Goal: Task Accomplishment & Management: Manage account settings

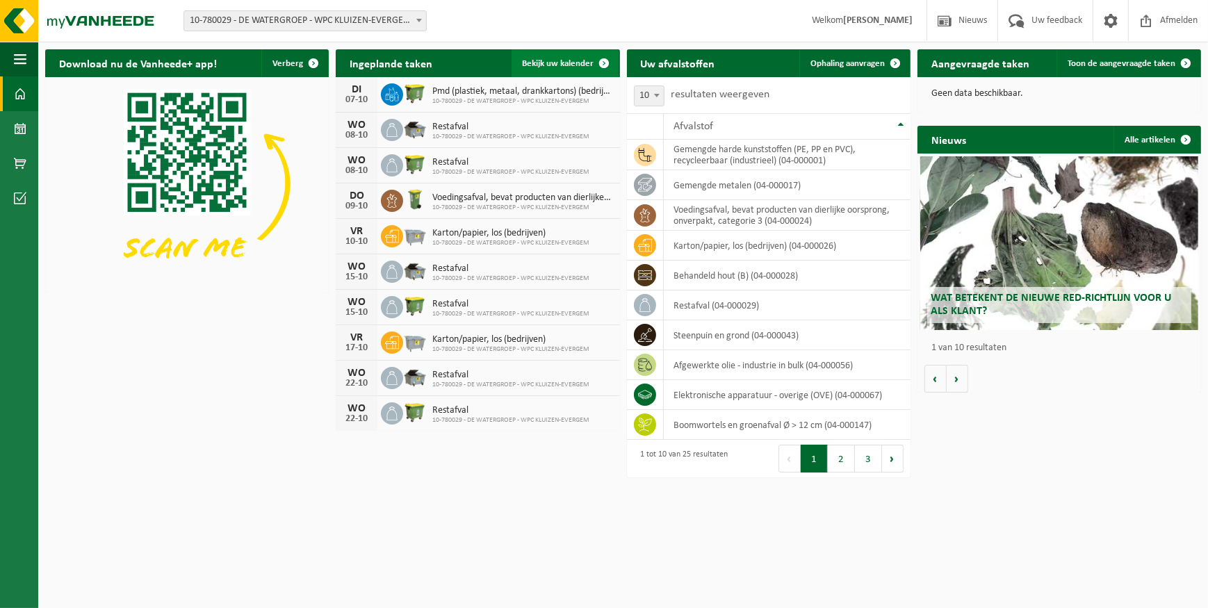
click at [561, 64] on span "Bekijk uw kalender" at bounding box center [559, 63] width 72 height 9
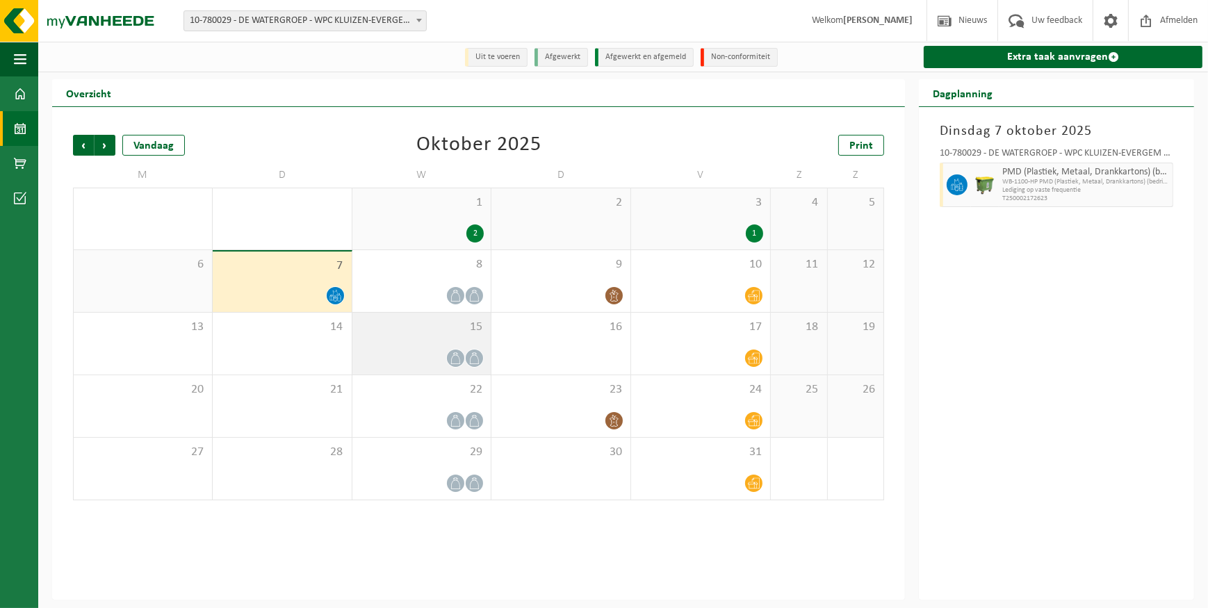
click at [457, 350] on span at bounding box center [455, 358] width 17 height 17
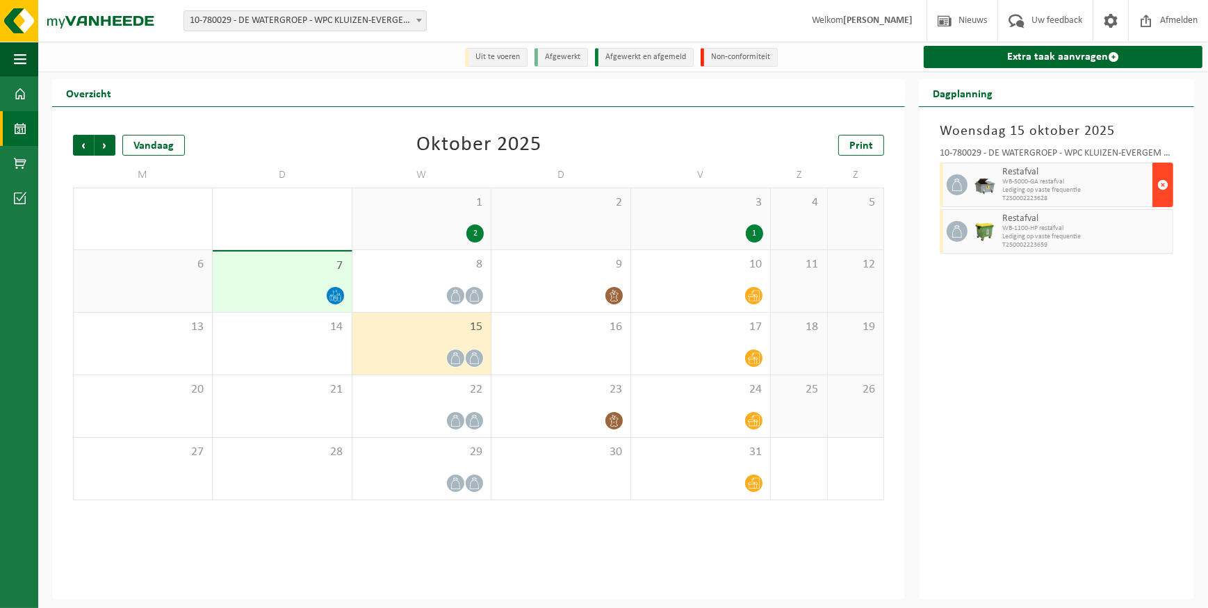
click at [1166, 186] on span "button" at bounding box center [1163, 185] width 11 height 28
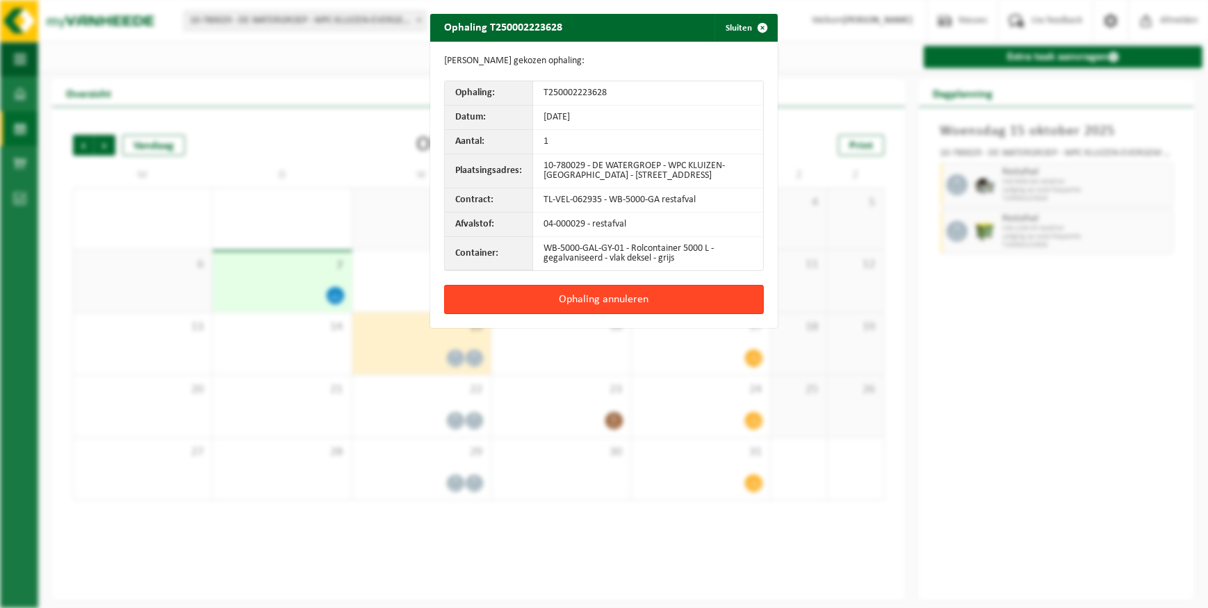
click at [584, 300] on button "Ophaling annuleren" at bounding box center [604, 299] width 320 height 29
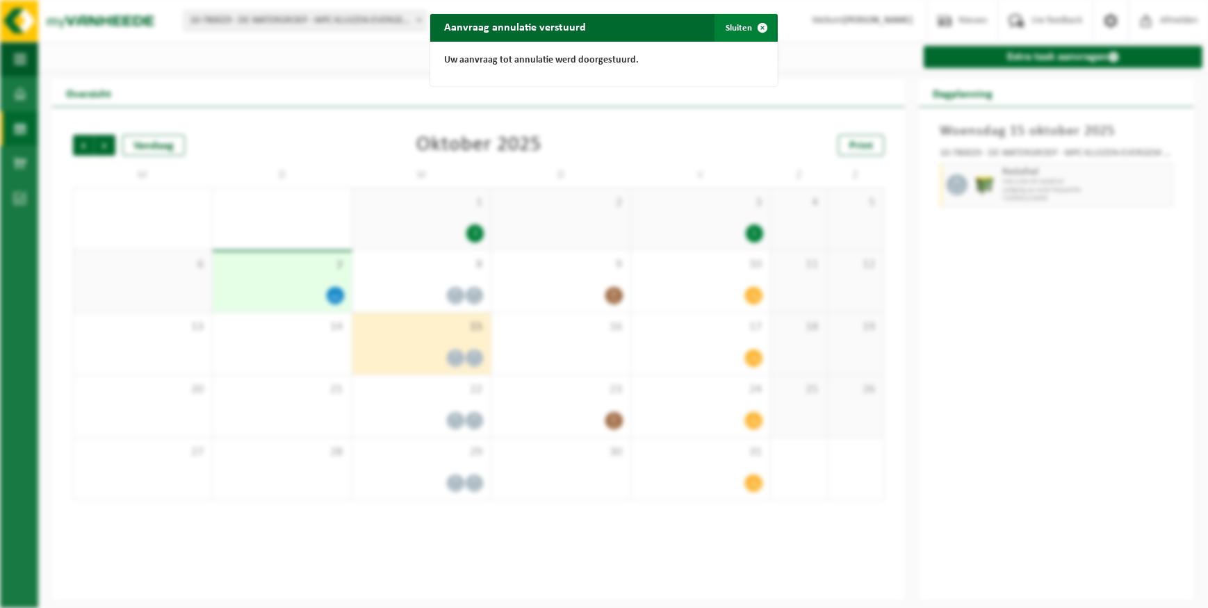
click at [738, 26] on button "Sluiten" at bounding box center [746, 28] width 62 height 28
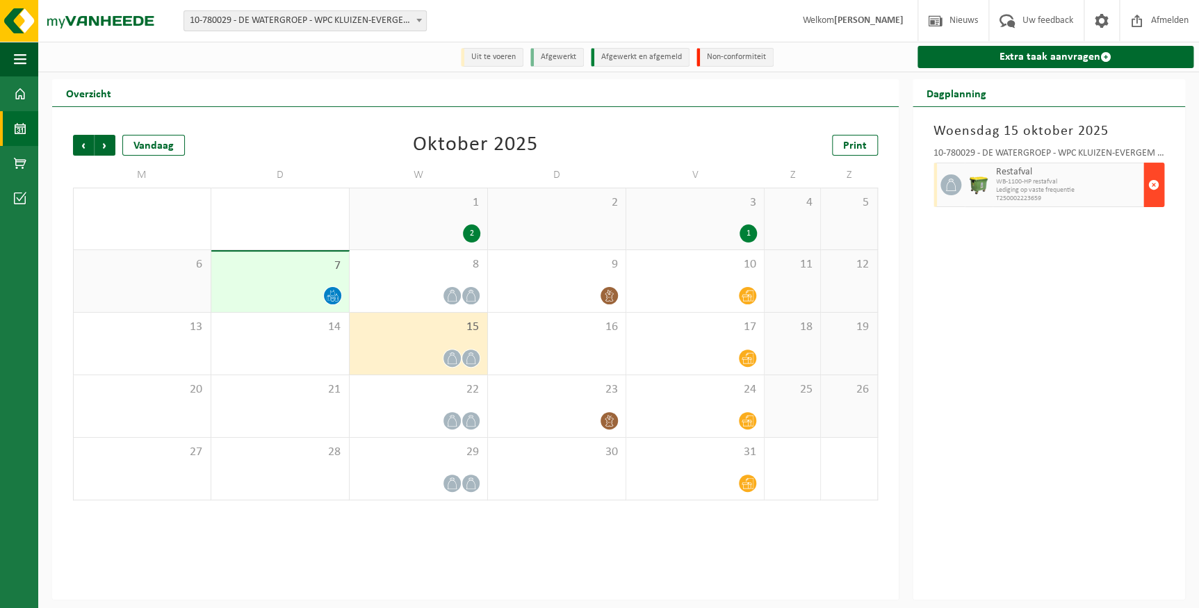
click at [1150, 185] on span "button" at bounding box center [1154, 185] width 11 height 28
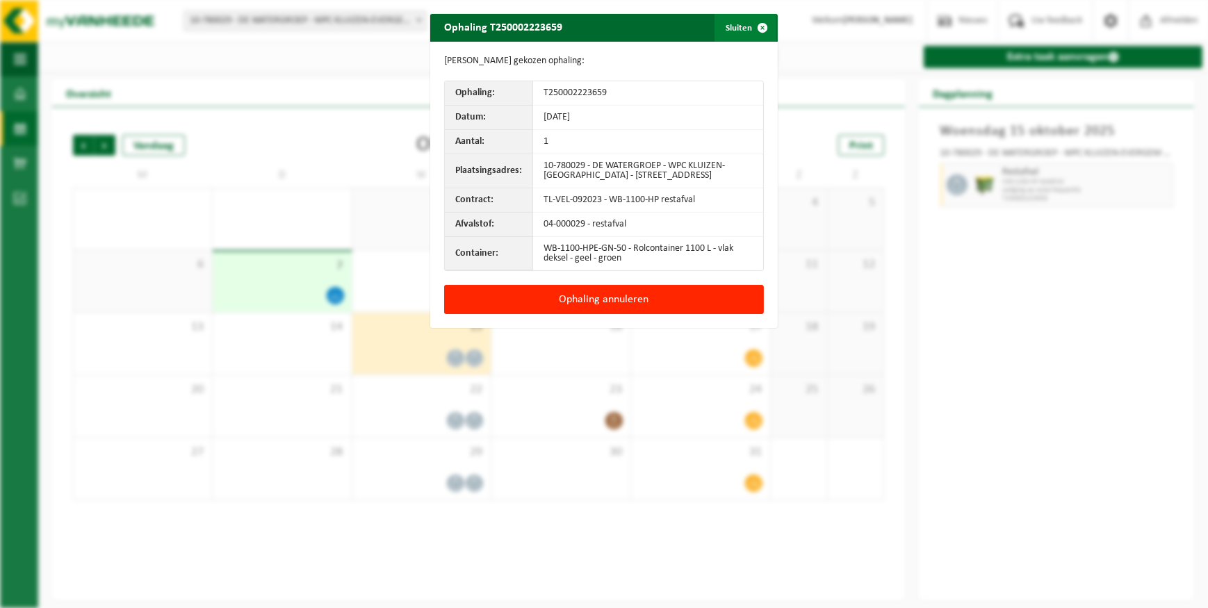
click at [738, 28] on button "Sluiten" at bounding box center [746, 28] width 62 height 28
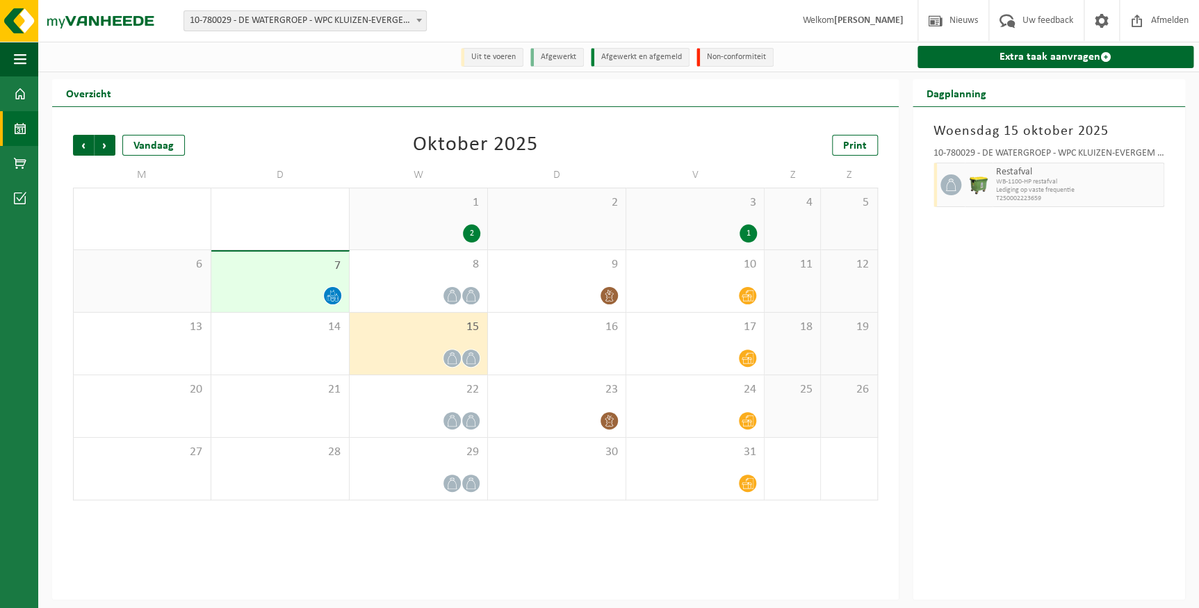
click at [745, 230] on div "1" at bounding box center [748, 234] width 17 height 18
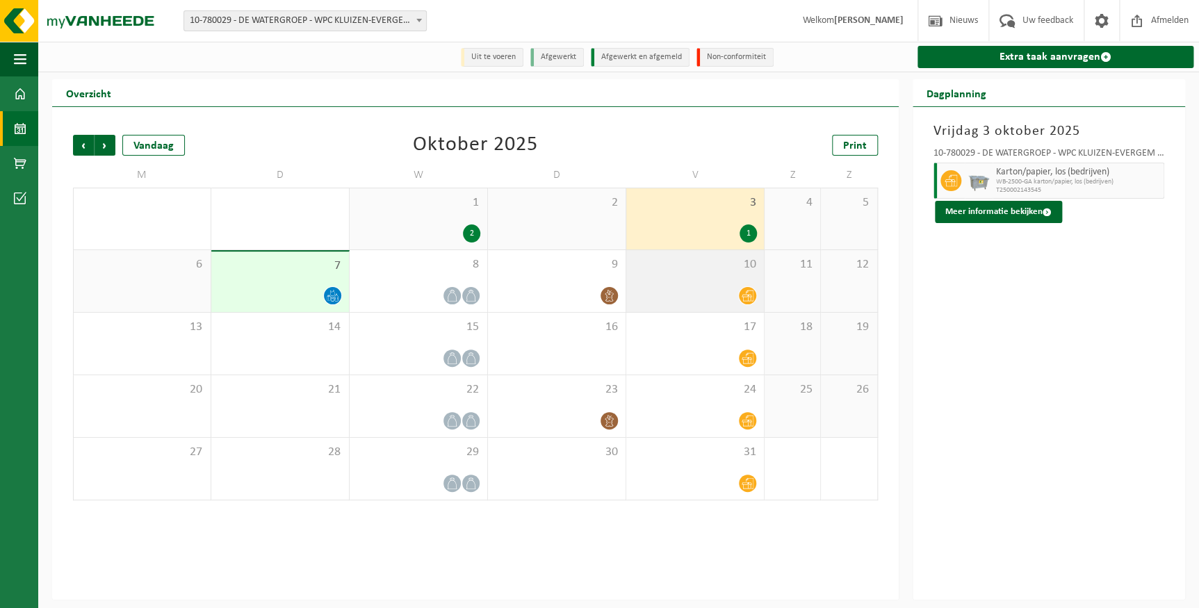
click at [748, 293] on icon at bounding box center [748, 296] width 12 height 12
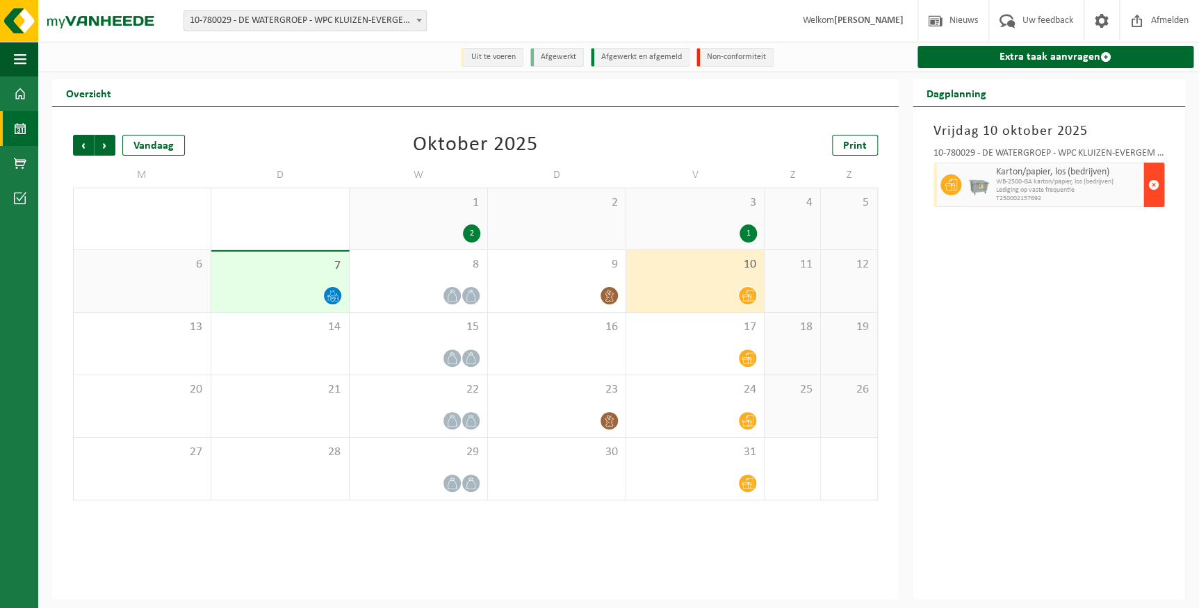
click at [1147, 182] on button "button" at bounding box center [1154, 185] width 21 height 45
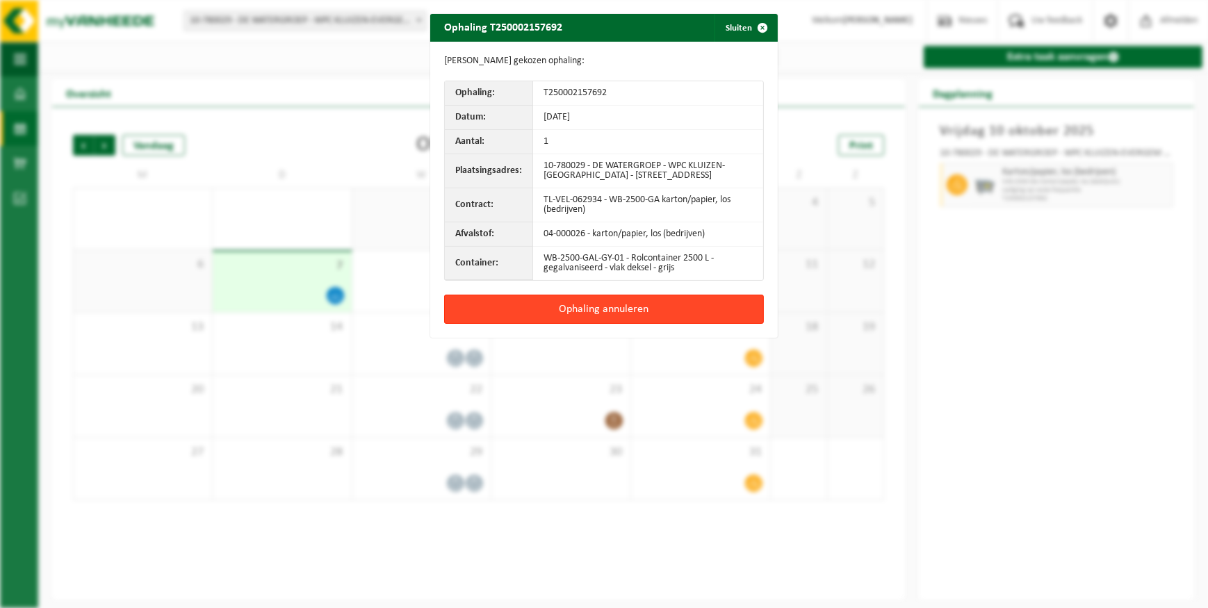
click at [686, 301] on button "Ophaling annuleren" at bounding box center [604, 309] width 320 height 29
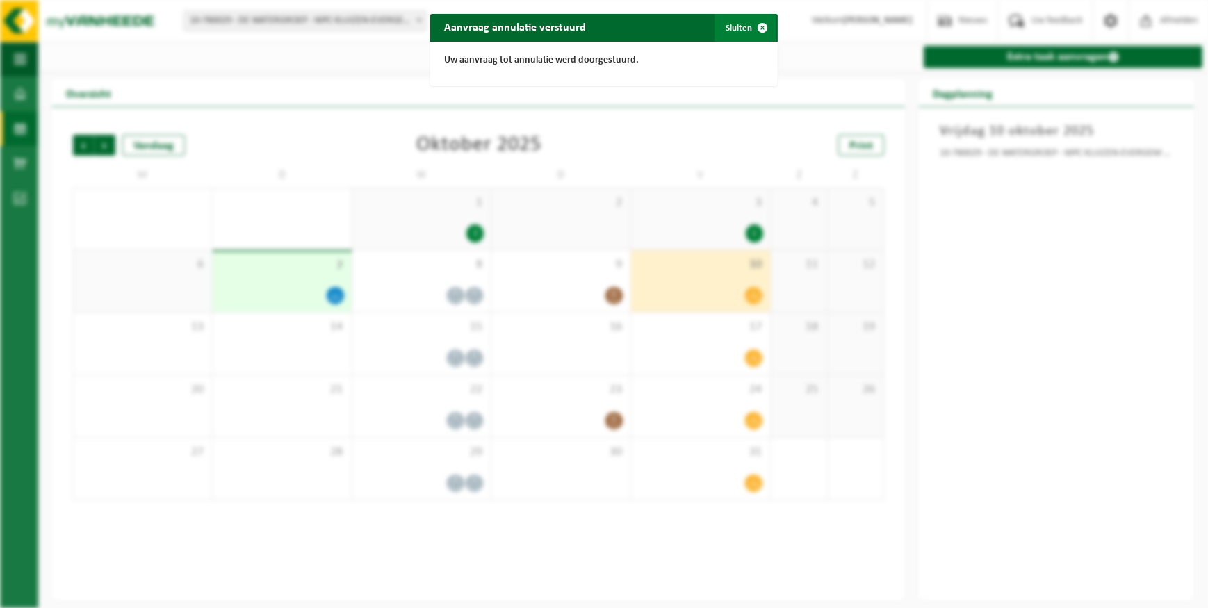
click at [749, 29] on span "button" at bounding box center [763, 28] width 28 height 28
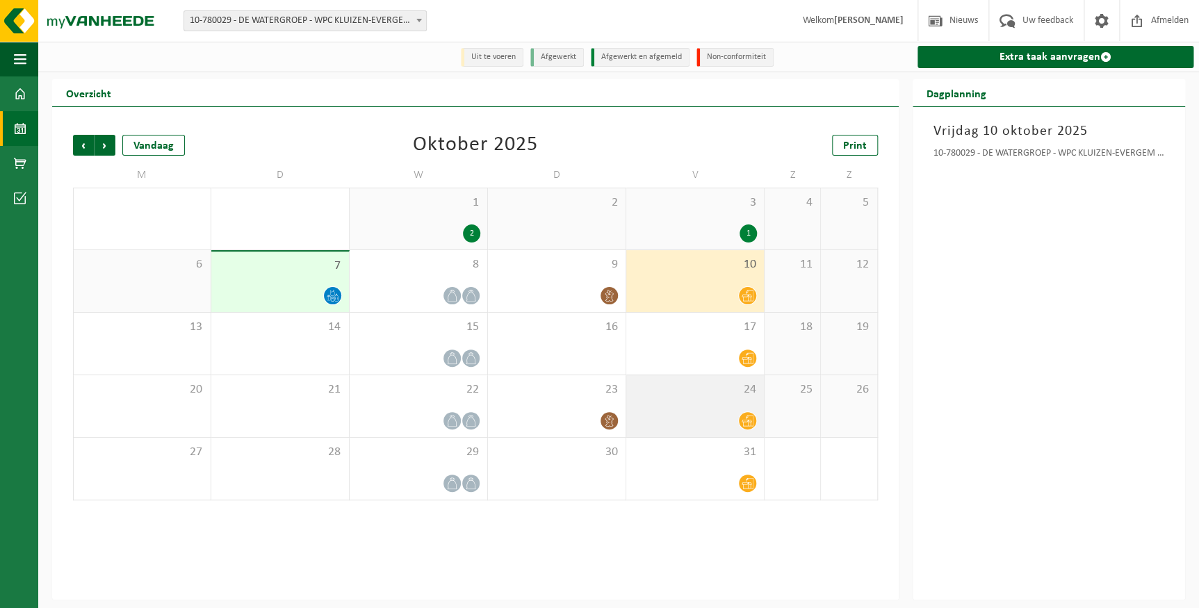
click at [743, 425] on icon at bounding box center [748, 421] width 12 height 12
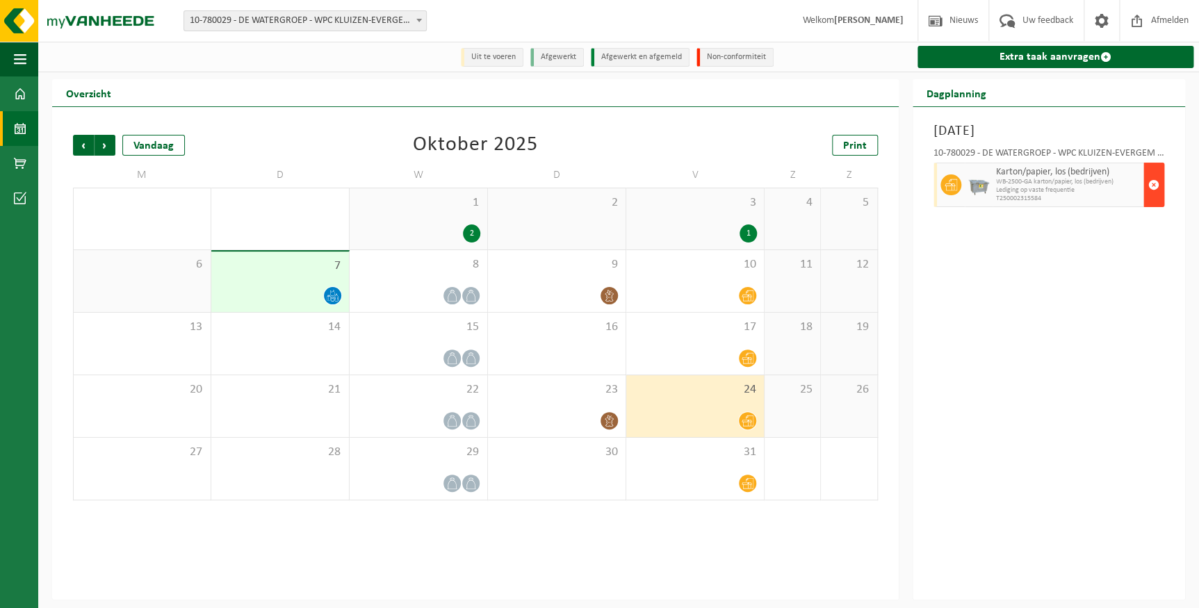
click at [1151, 188] on span "button" at bounding box center [1154, 185] width 11 height 28
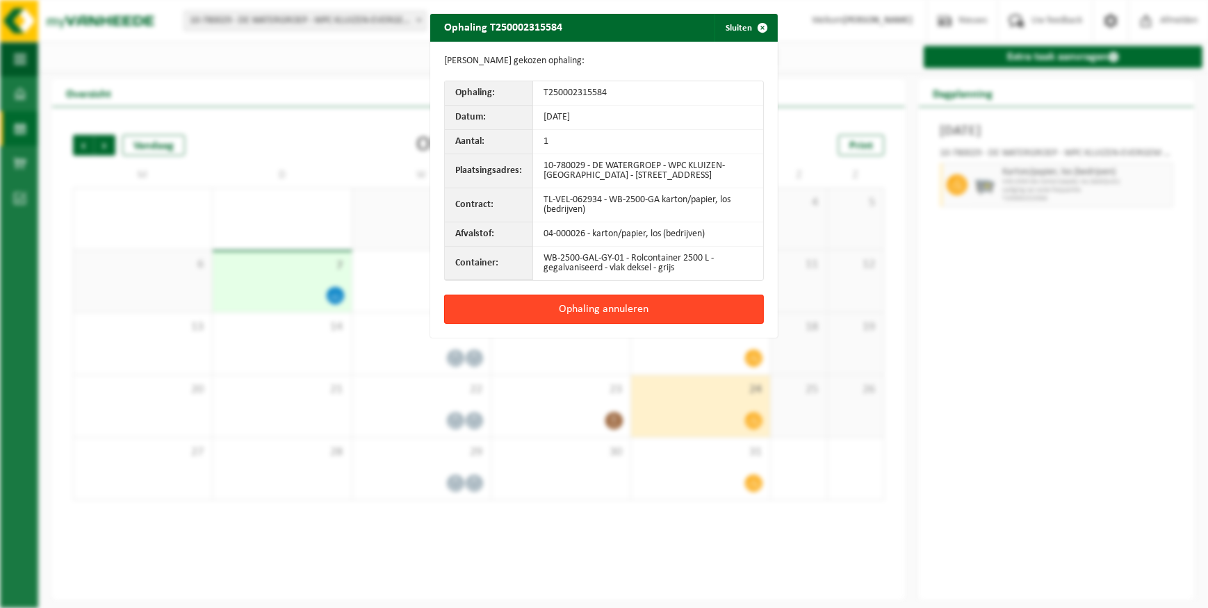
click at [612, 312] on button "Ophaling annuleren" at bounding box center [604, 309] width 320 height 29
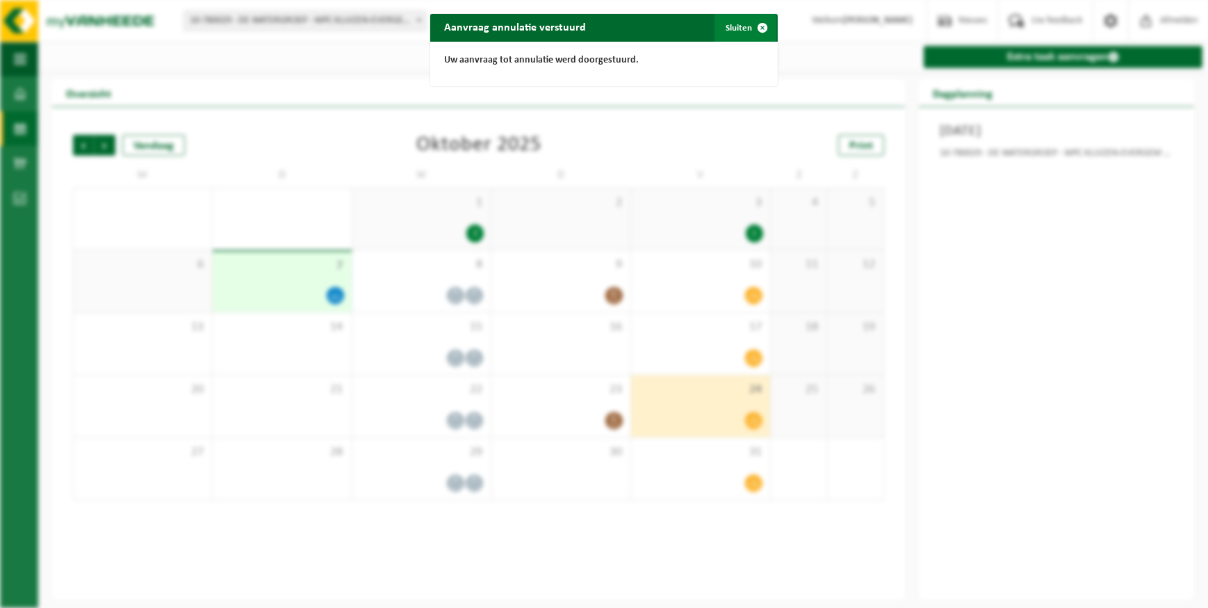
click at [741, 25] on button "Sluiten" at bounding box center [746, 28] width 62 height 28
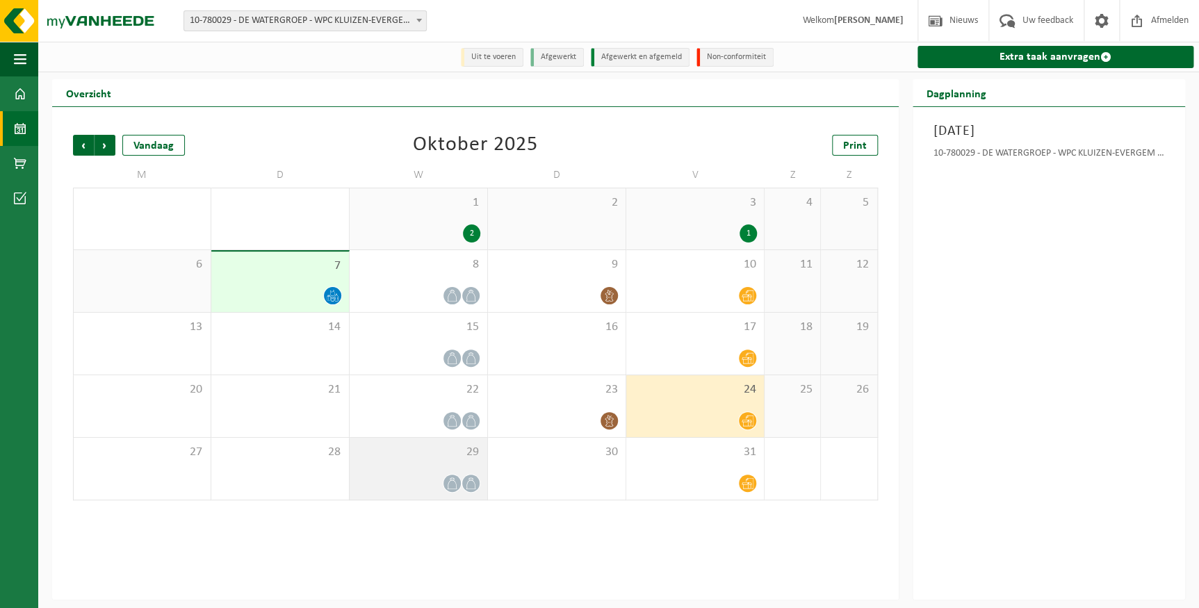
click at [460, 471] on div "29" at bounding box center [419, 469] width 138 height 62
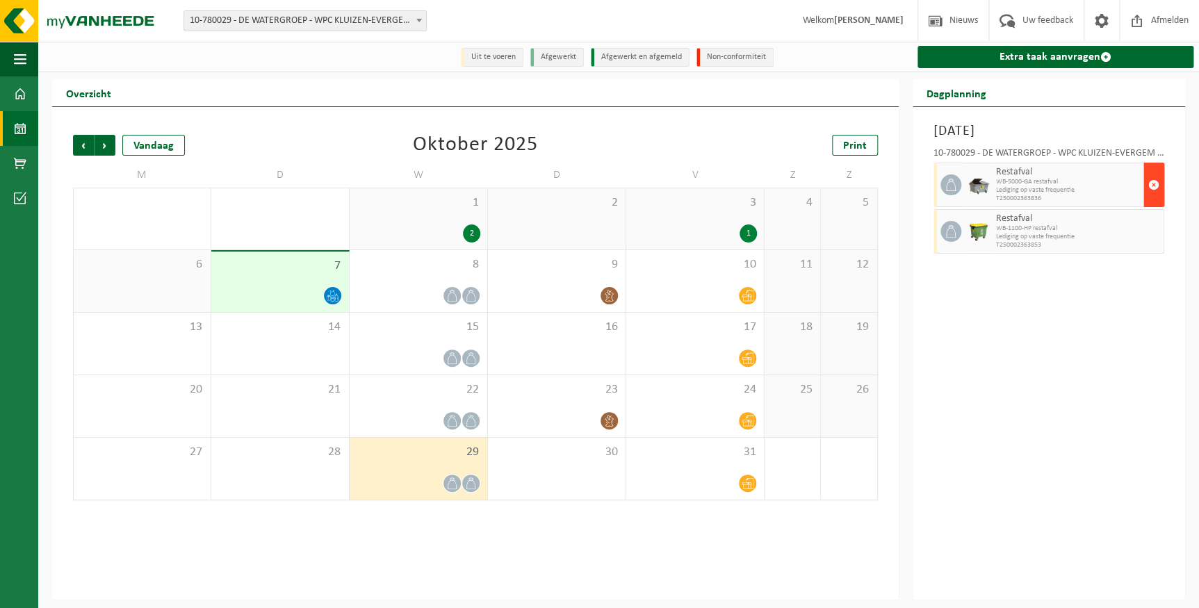
click at [1155, 186] on span "button" at bounding box center [1154, 185] width 11 height 28
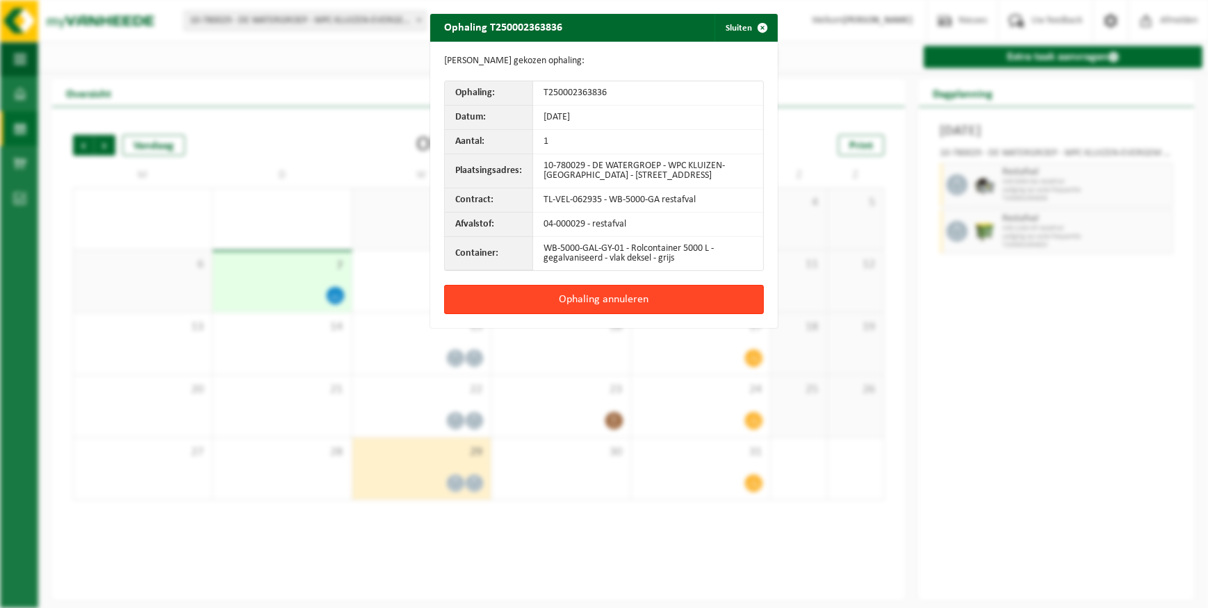
click at [688, 301] on button "Ophaling annuleren" at bounding box center [604, 299] width 320 height 29
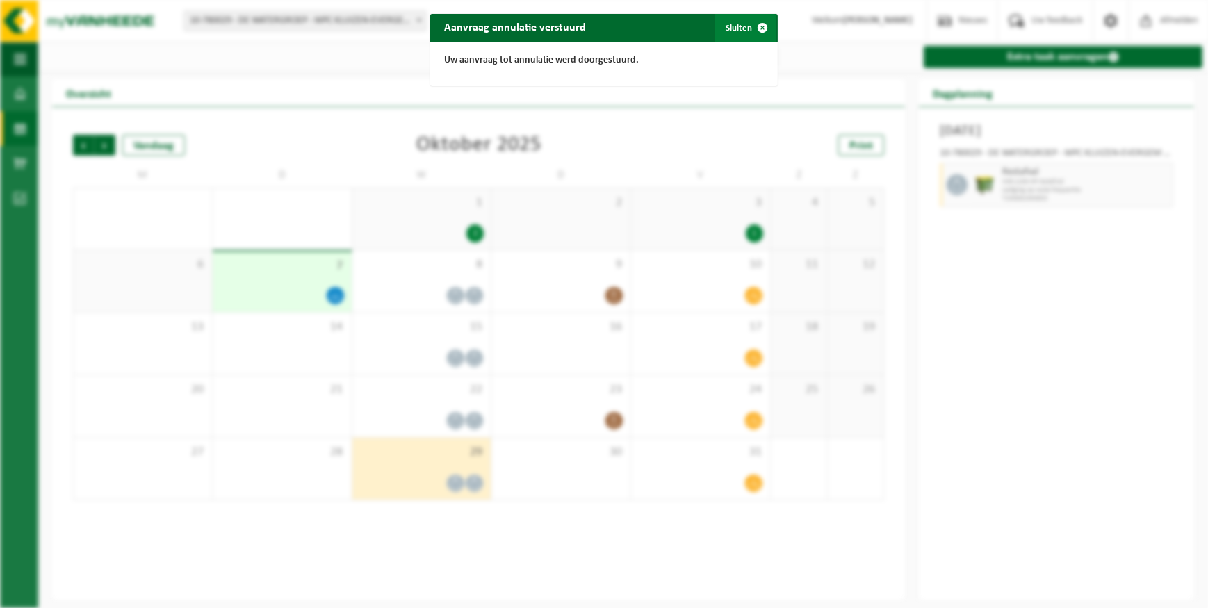
click at [733, 31] on button "Sluiten" at bounding box center [746, 28] width 62 height 28
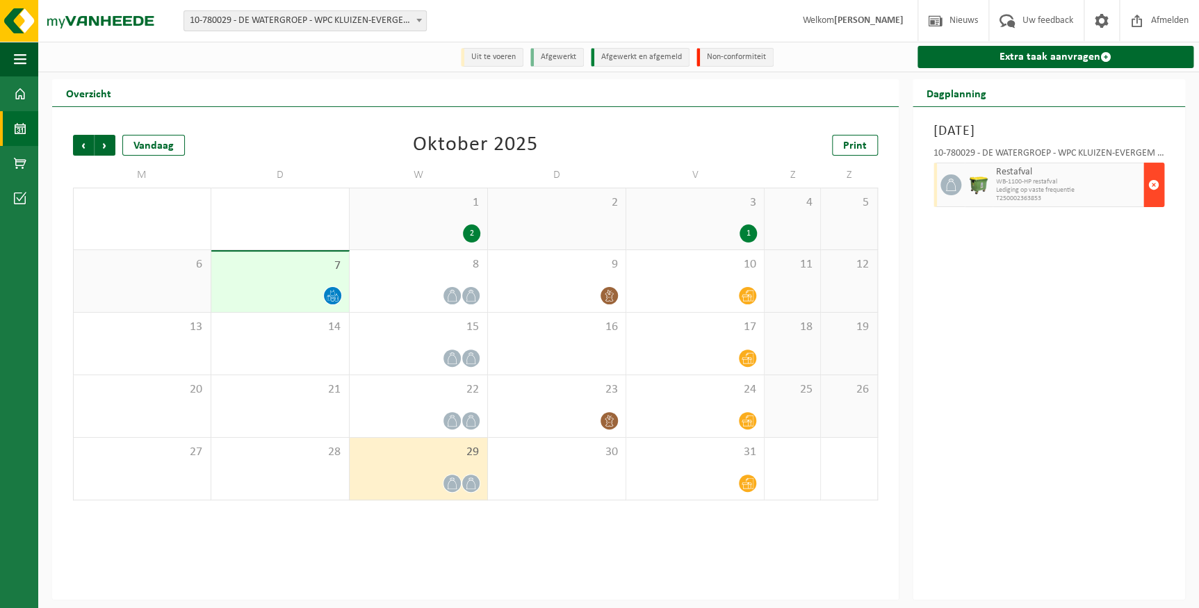
click at [1153, 188] on span "button" at bounding box center [1154, 185] width 11 height 28
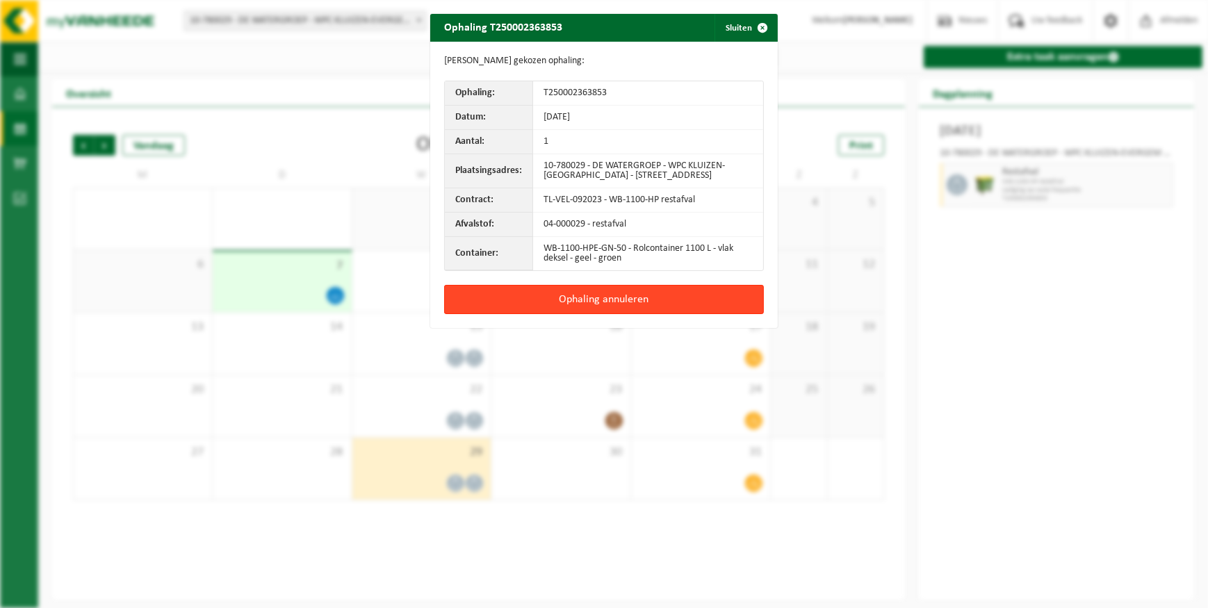
click at [629, 305] on button "Ophaling annuleren" at bounding box center [604, 299] width 320 height 29
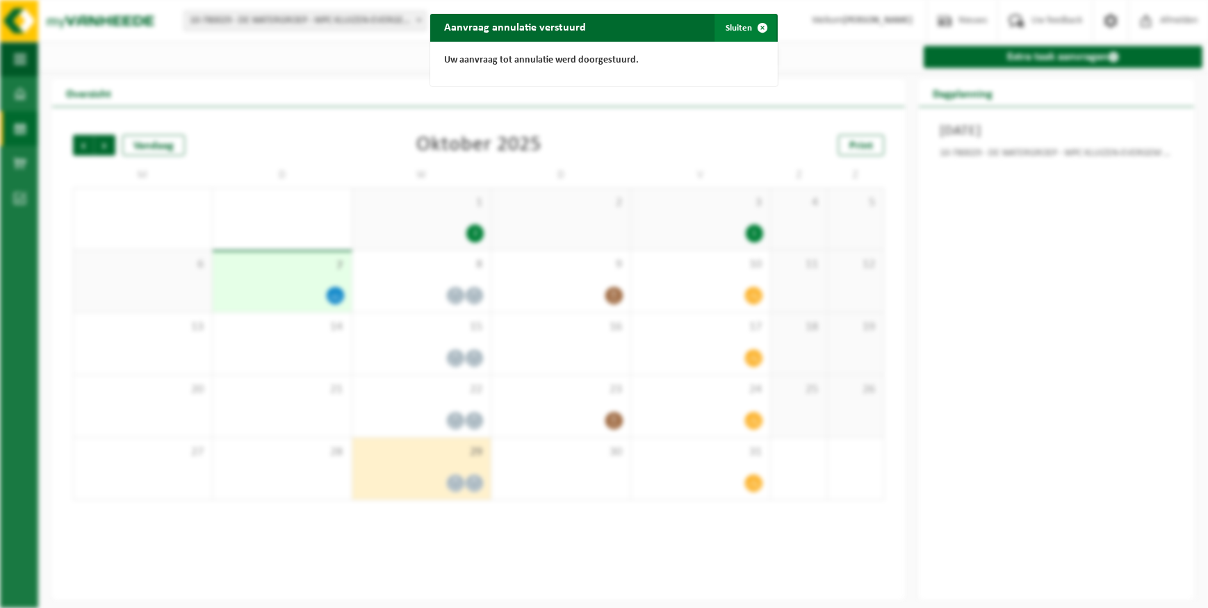
click at [734, 26] on button "Sluiten" at bounding box center [746, 28] width 62 height 28
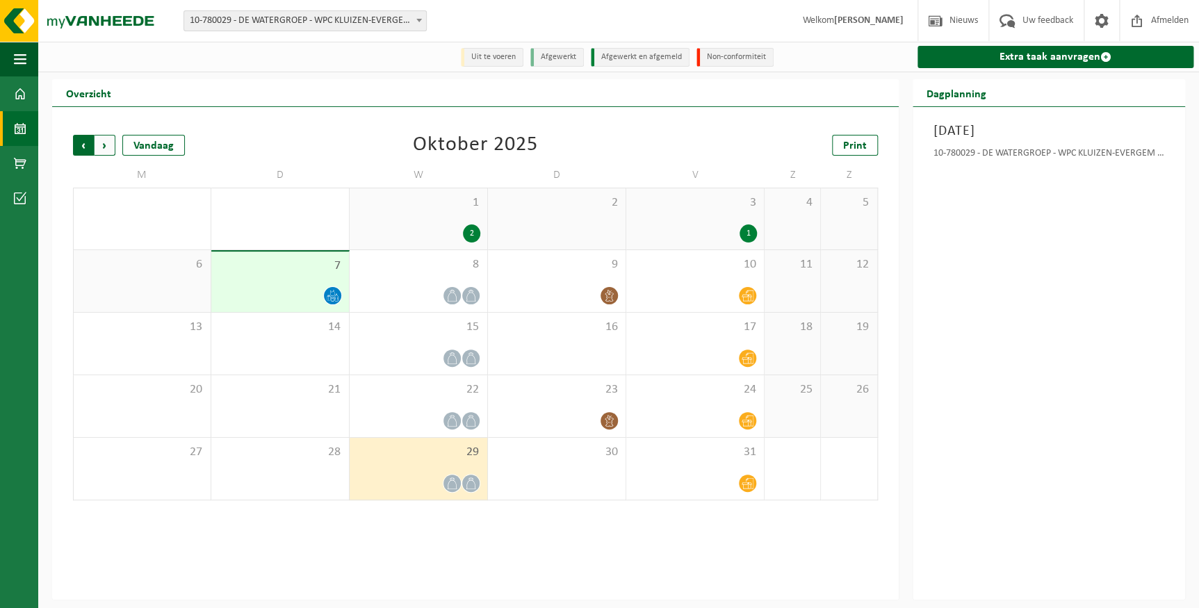
click at [104, 146] on span "Volgende" at bounding box center [105, 145] width 21 height 21
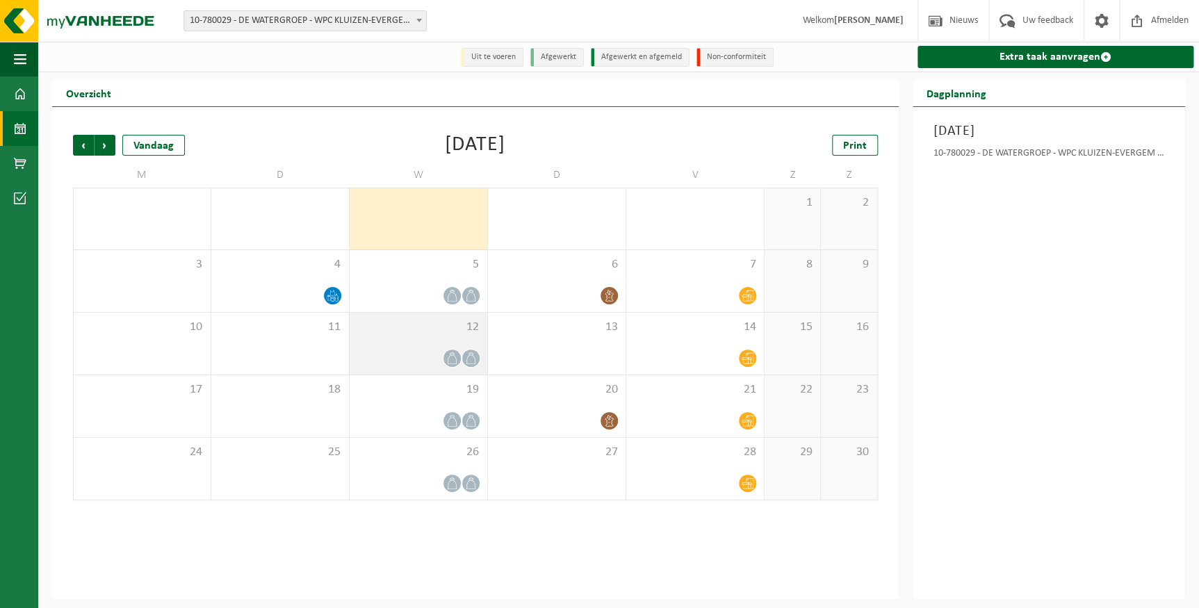
click at [476, 352] on span at bounding box center [470, 358] width 17 height 17
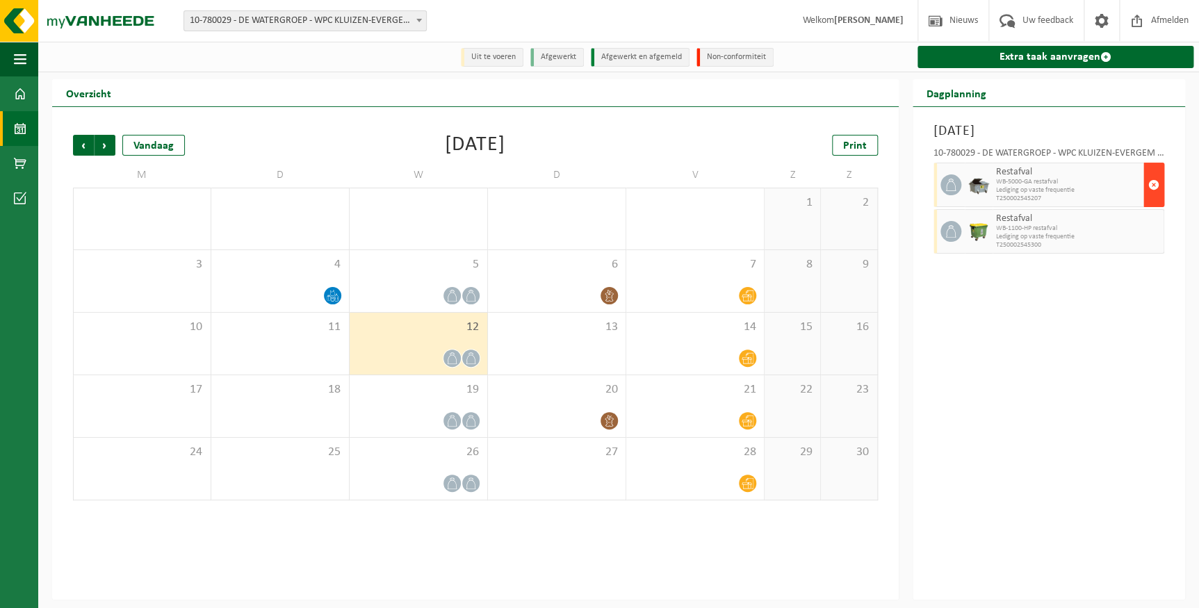
click at [1151, 186] on span "button" at bounding box center [1154, 185] width 11 height 28
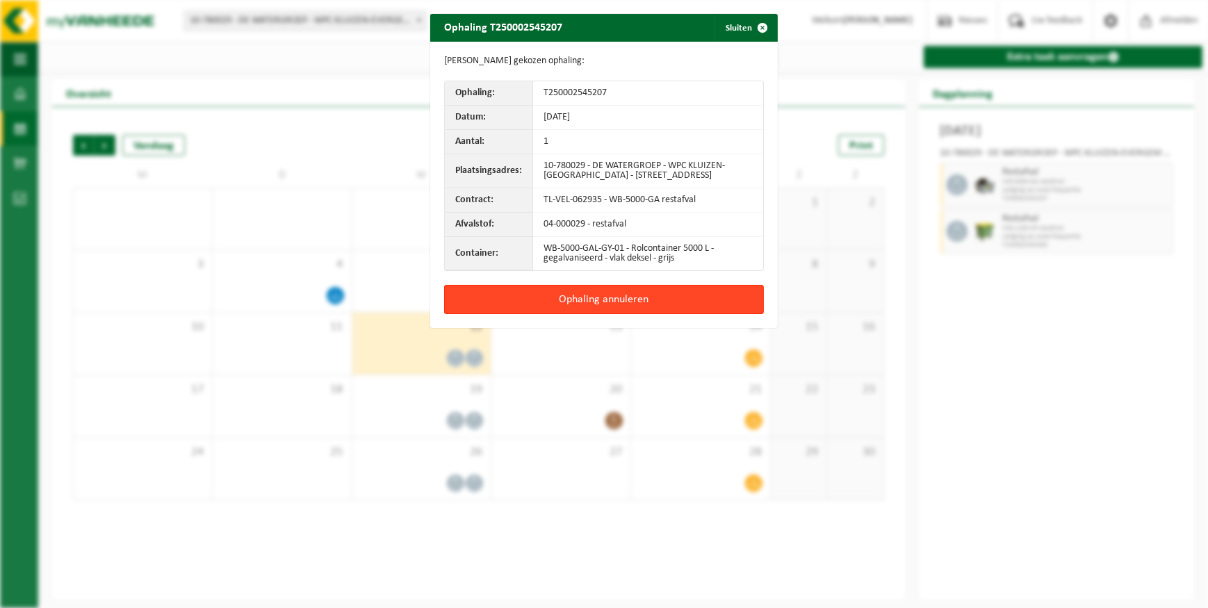
click at [563, 298] on button "Ophaling annuleren" at bounding box center [604, 299] width 320 height 29
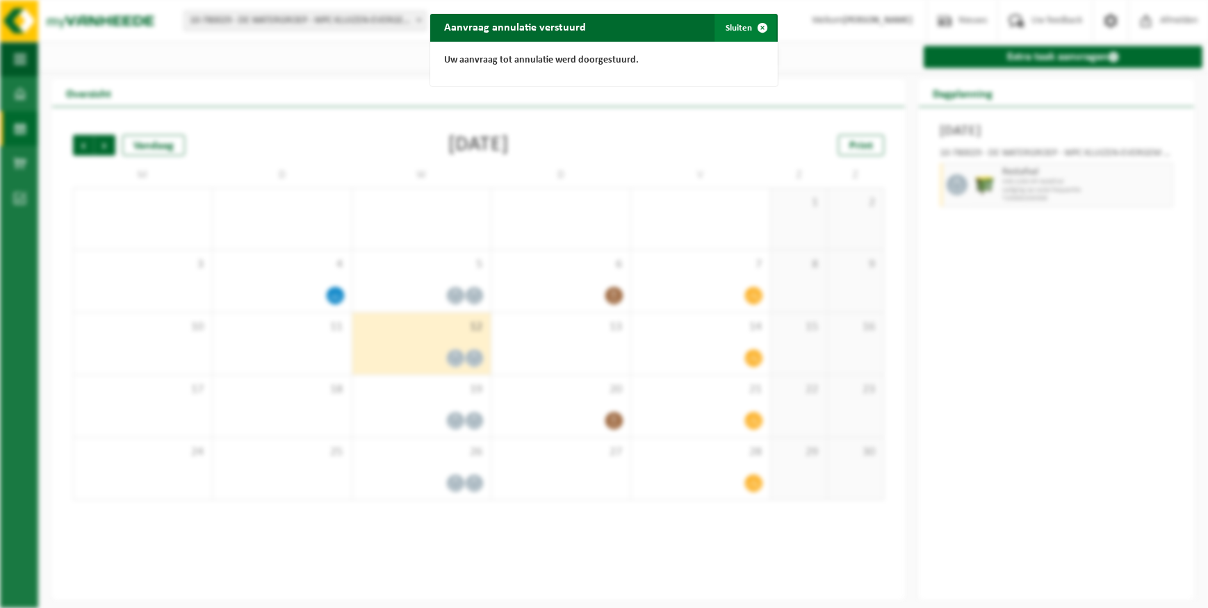
click at [731, 31] on button "Sluiten" at bounding box center [746, 28] width 62 height 28
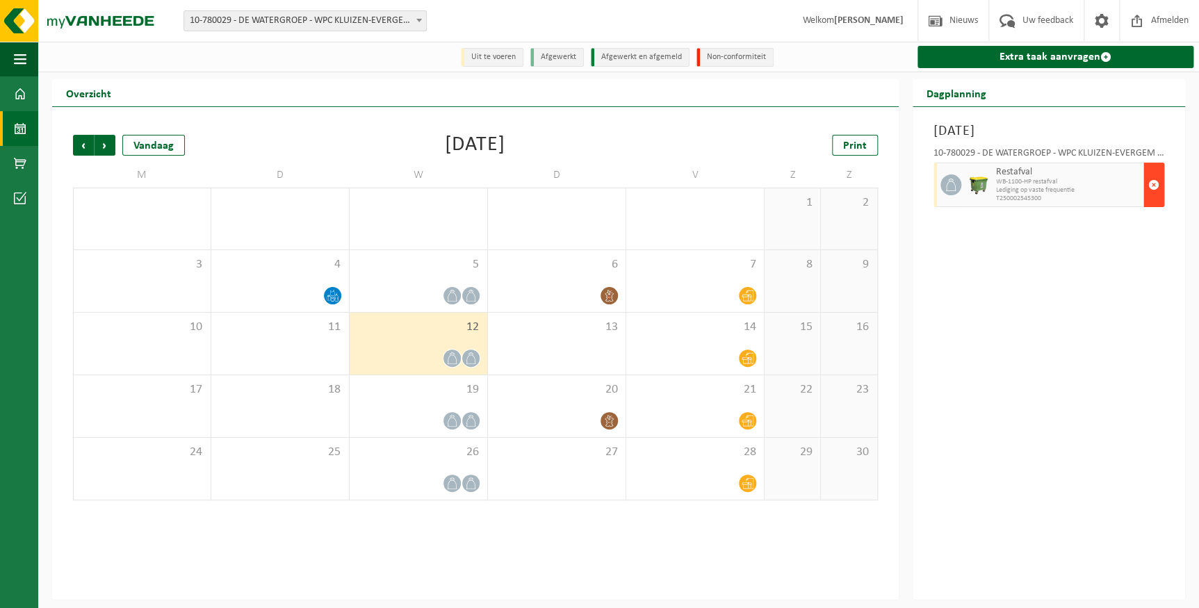
click at [1155, 186] on span "button" at bounding box center [1154, 185] width 11 height 28
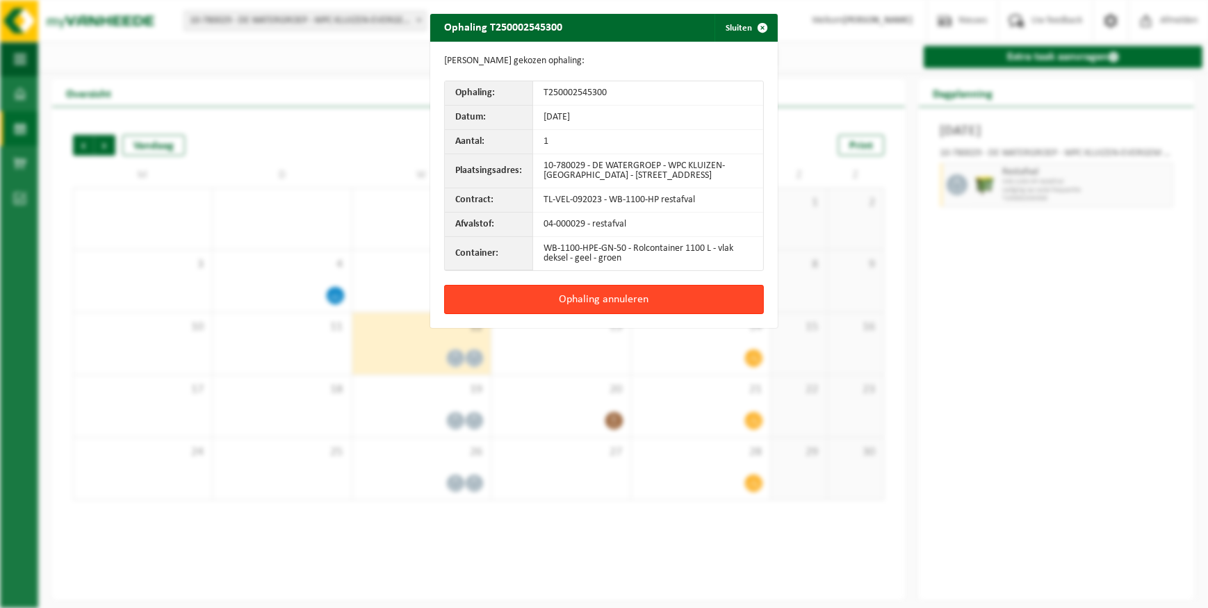
click at [639, 302] on button "Ophaling annuleren" at bounding box center [604, 299] width 320 height 29
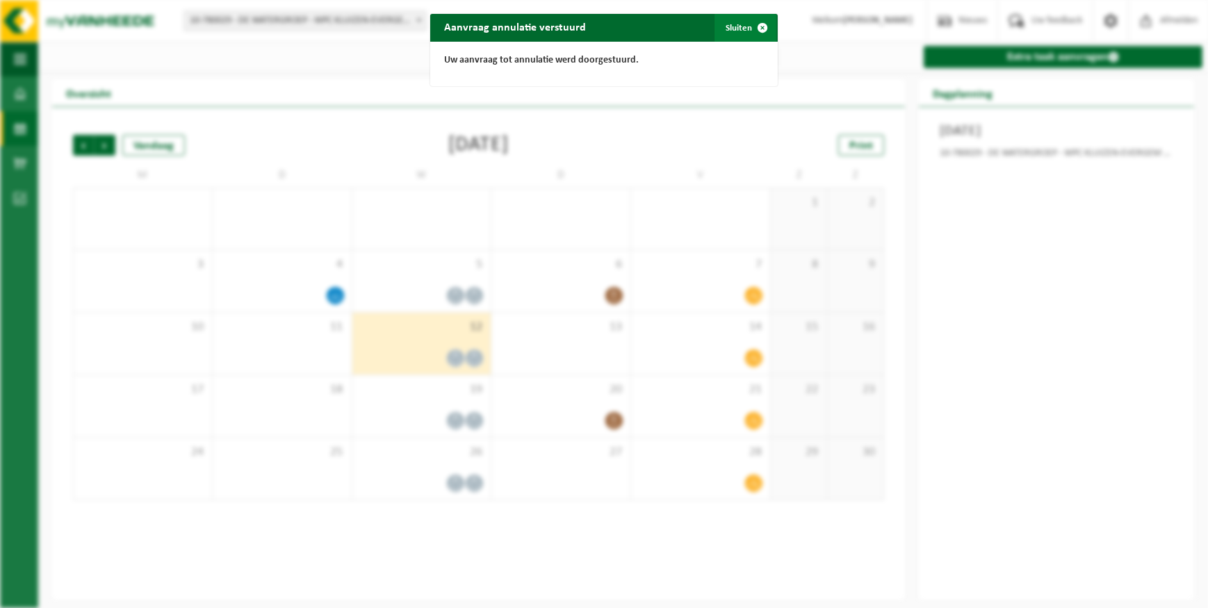
click at [735, 24] on button "Sluiten" at bounding box center [746, 28] width 62 height 28
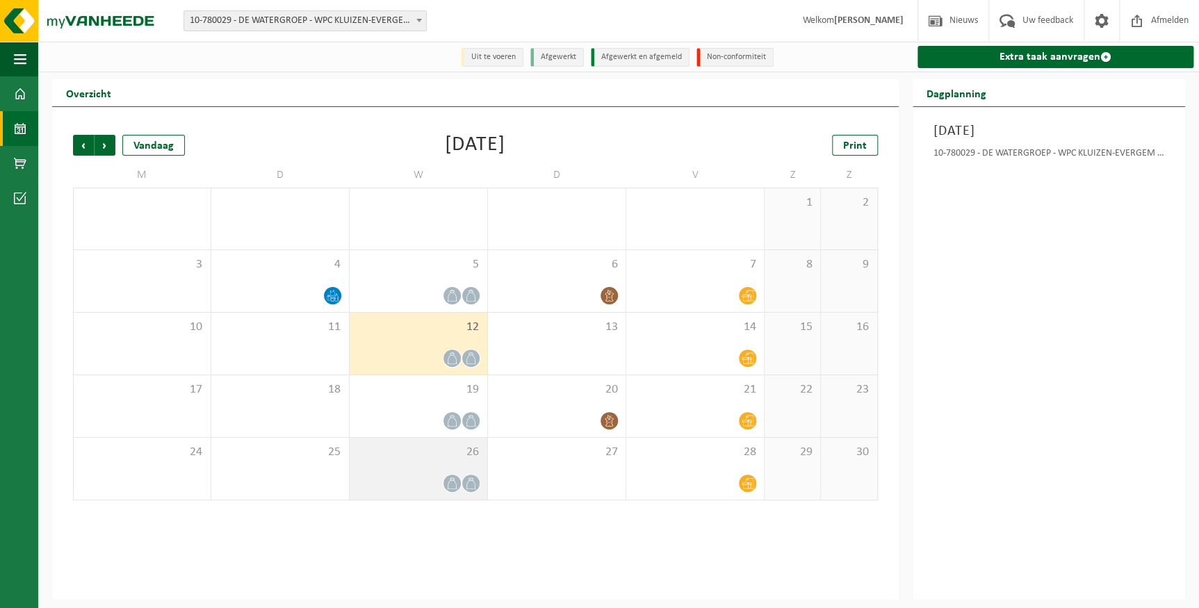
click at [435, 480] on div at bounding box center [419, 483] width 124 height 19
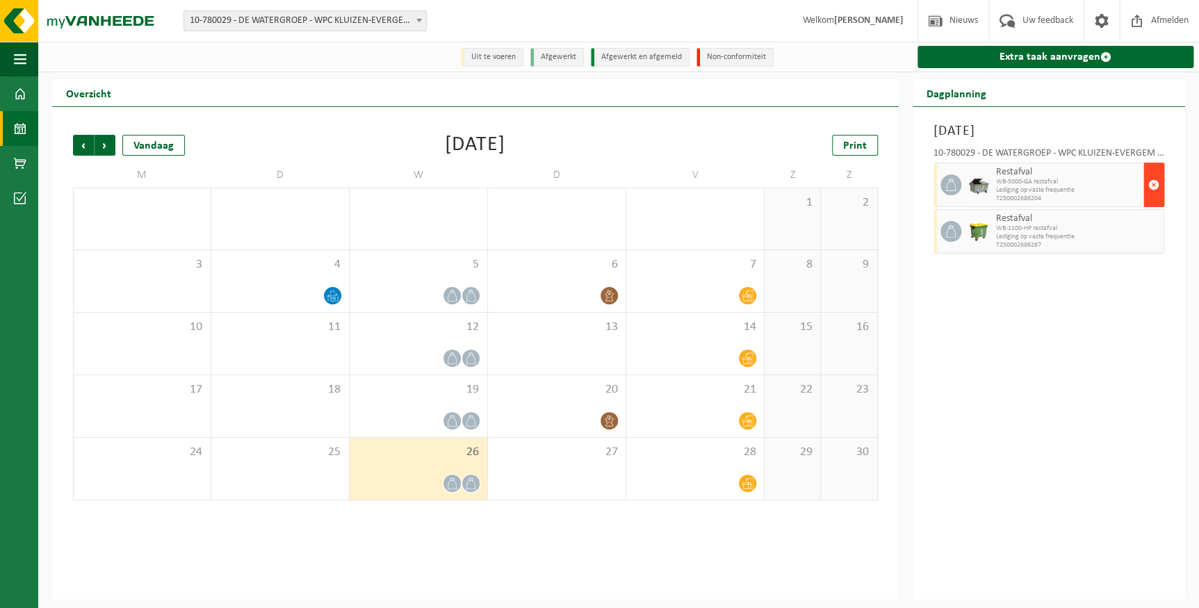
click at [1150, 184] on span "button" at bounding box center [1154, 185] width 11 height 28
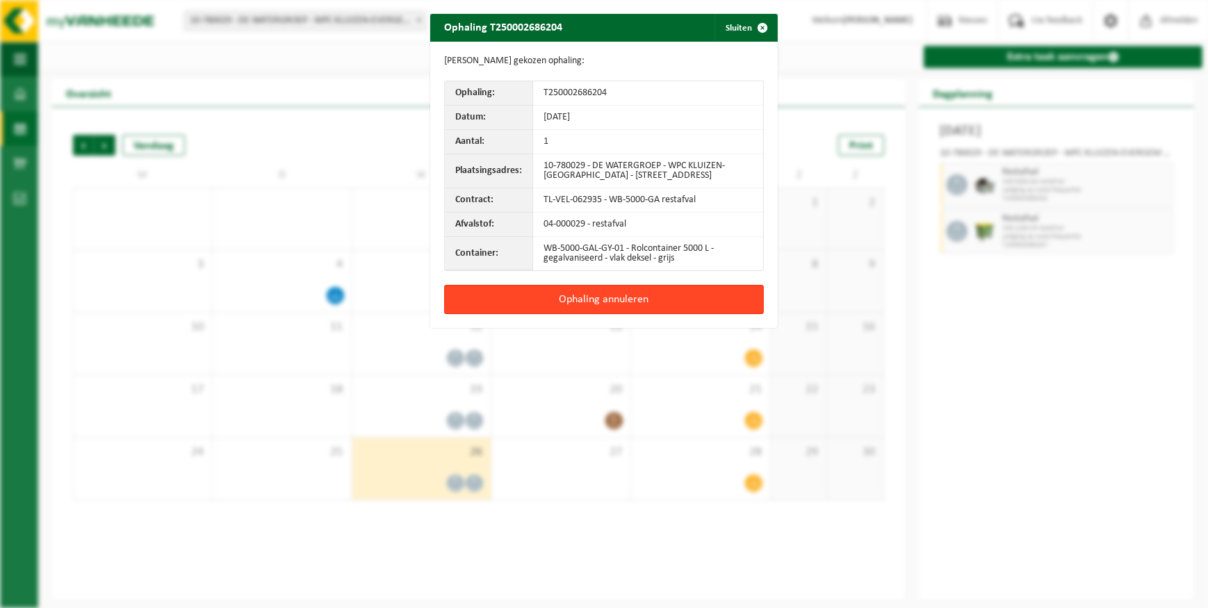
click at [575, 301] on button "Ophaling annuleren" at bounding box center [604, 299] width 320 height 29
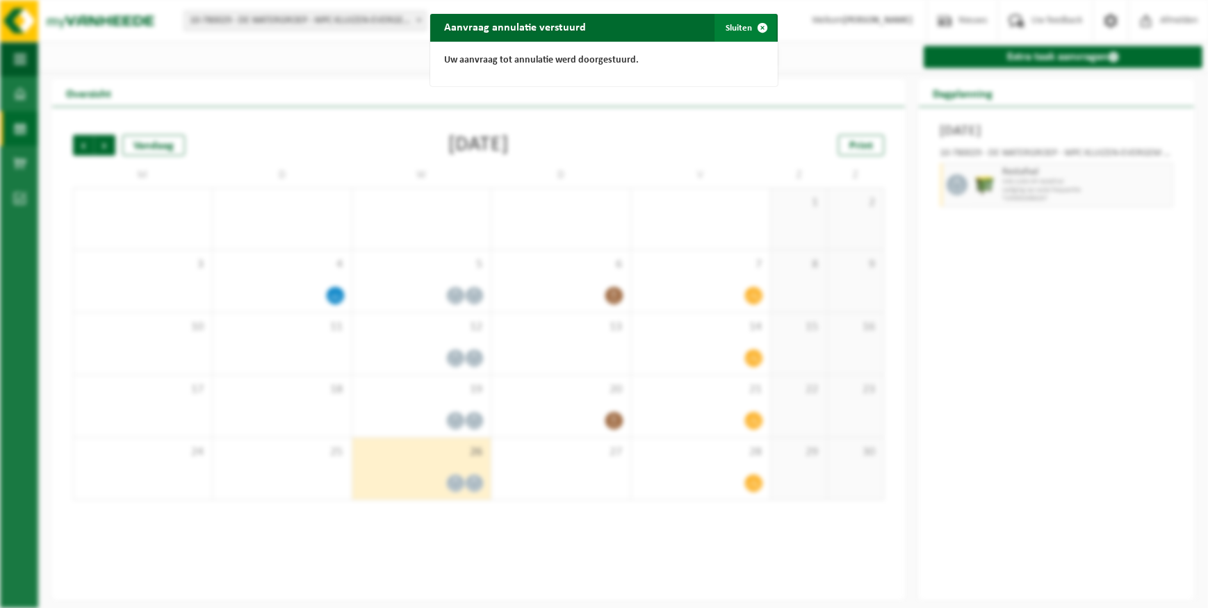
click at [749, 26] on span "button" at bounding box center [763, 28] width 28 height 28
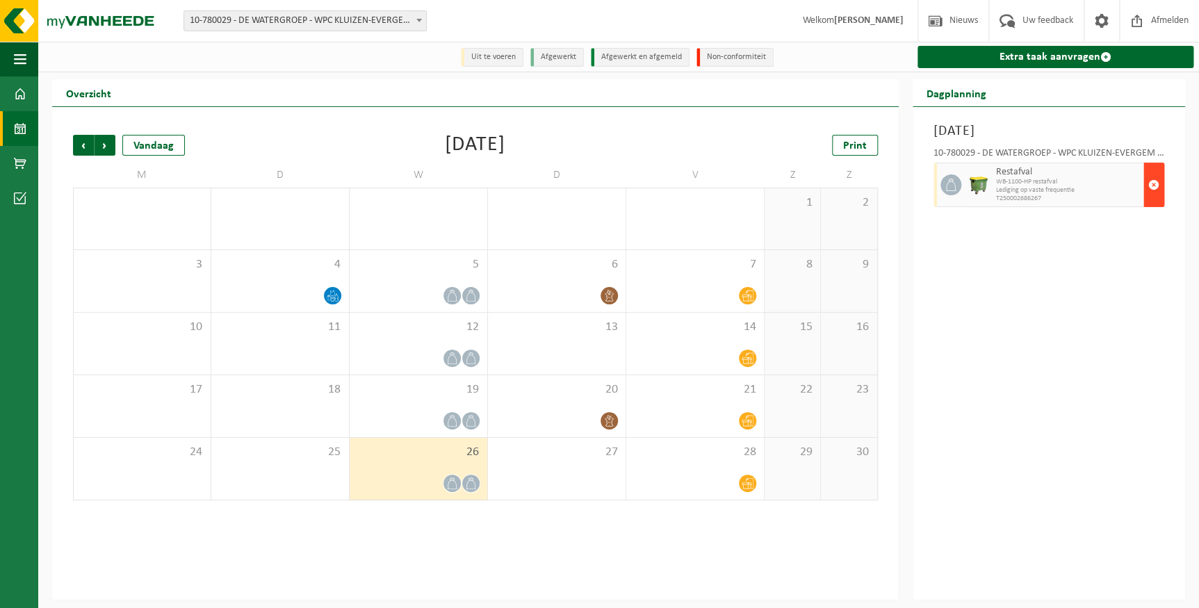
click at [1151, 183] on span "button" at bounding box center [1154, 185] width 11 height 28
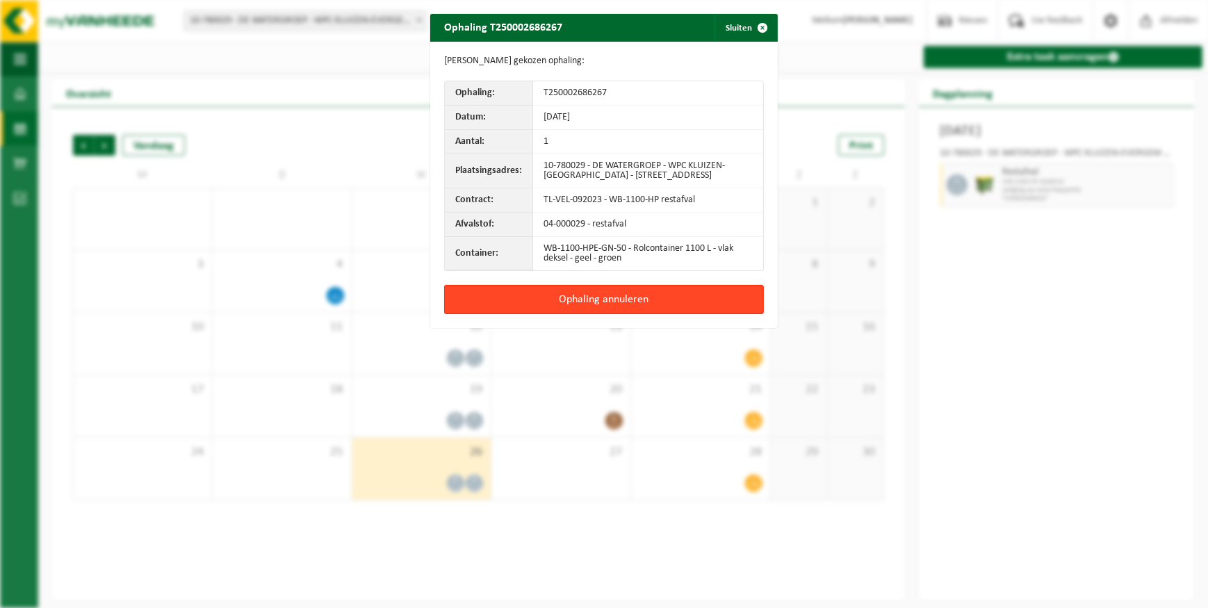
click at [616, 294] on button "Ophaling annuleren" at bounding box center [604, 299] width 320 height 29
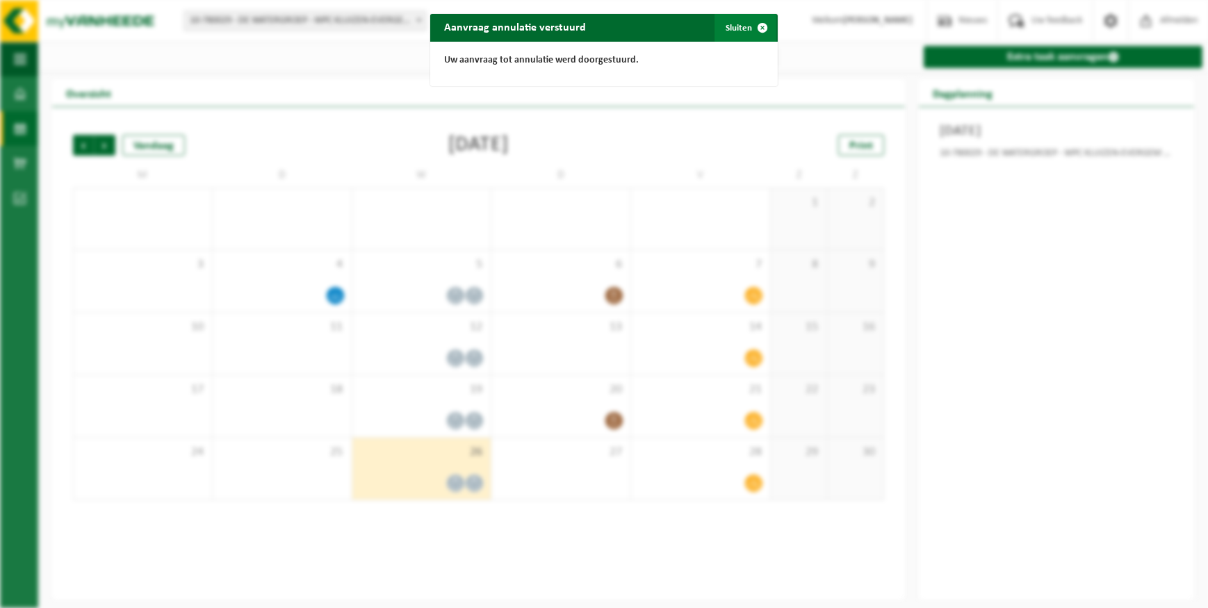
click at [736, 29] on button "Sluiten" at bounding box center [746, 28] width 62 height 28
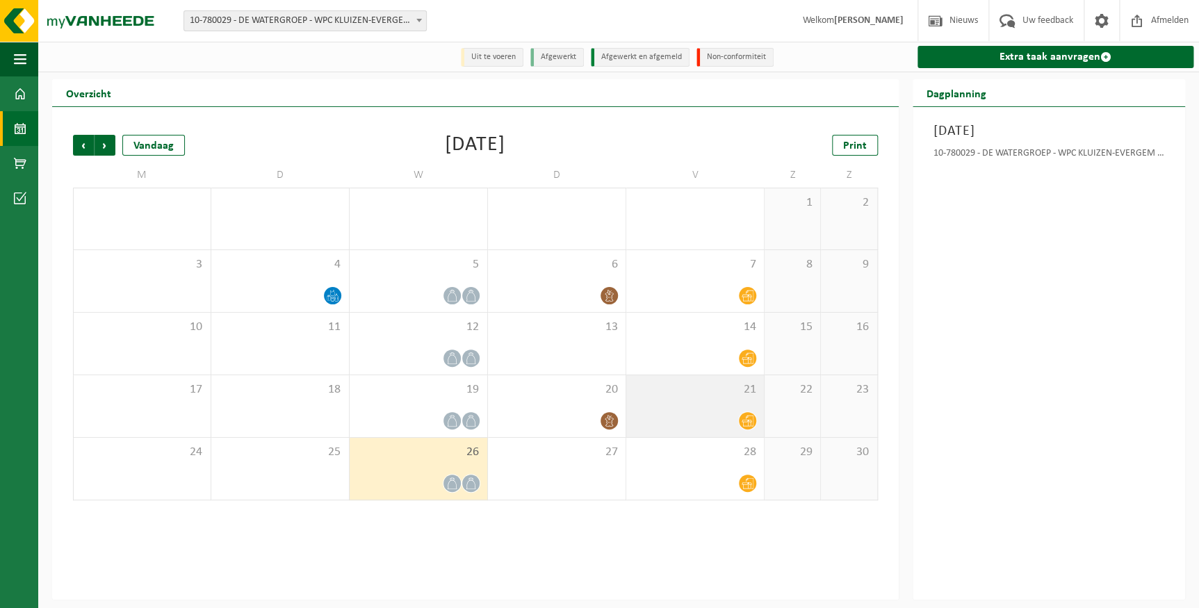
click at [752, 415] on icon at bounding box center [748, 421] width 12 height 12
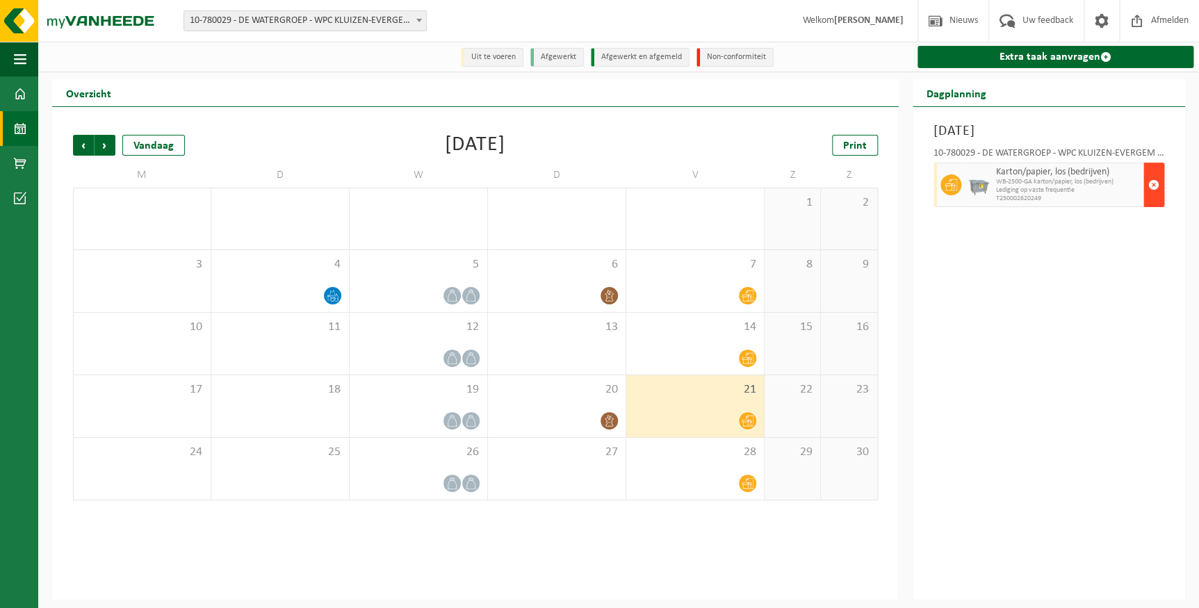
click at [1155, 185] on span "button" at bounding box center [1154, 185] width 11 height 28
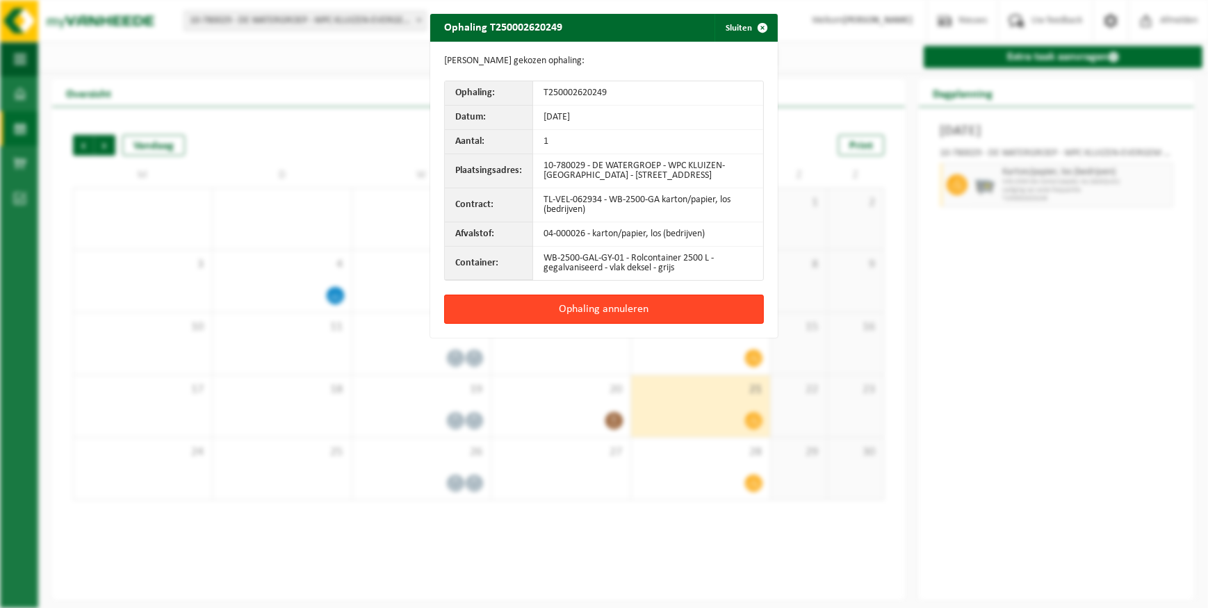
click at [652, 311] on button "Ophaling annuleren" at bounding box center [604, 309] width 320 height 29
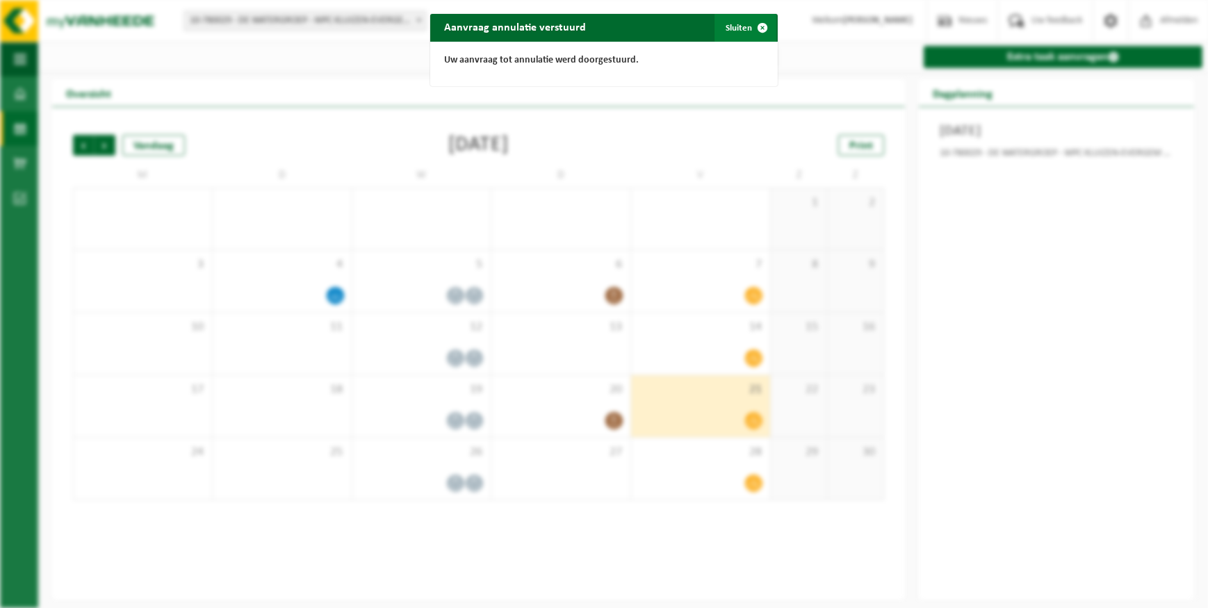
click at [737, 24] on button "Sluiten" at bounding box center [746, 28] width 62 height 28
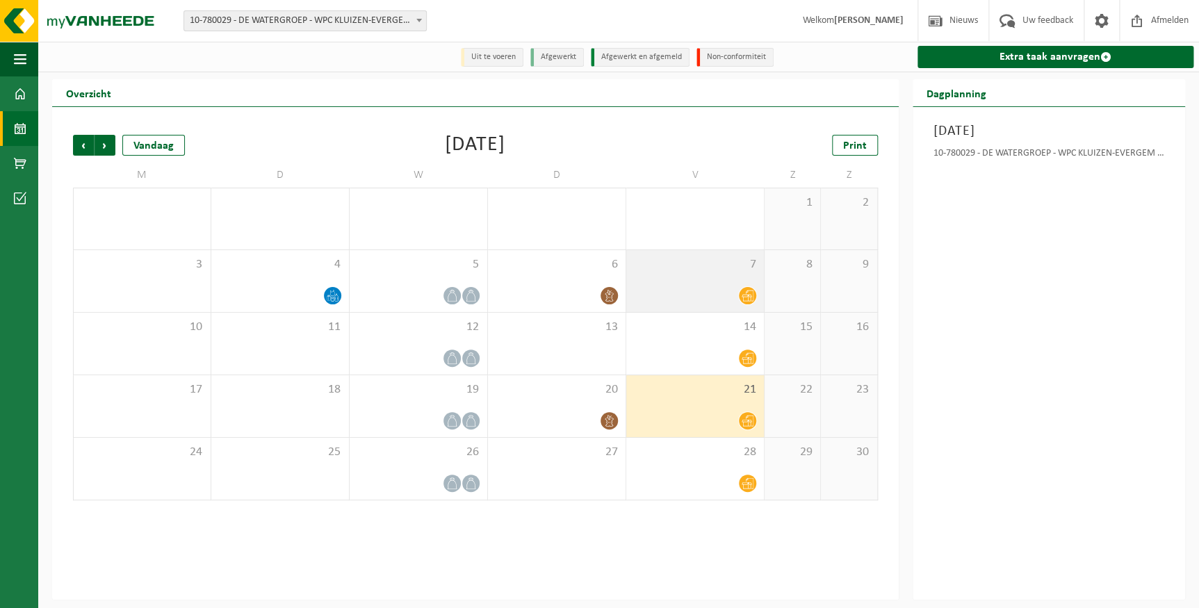
click at [732, 285] on div "7" at bounding box center [695, 281] width 138 height 62
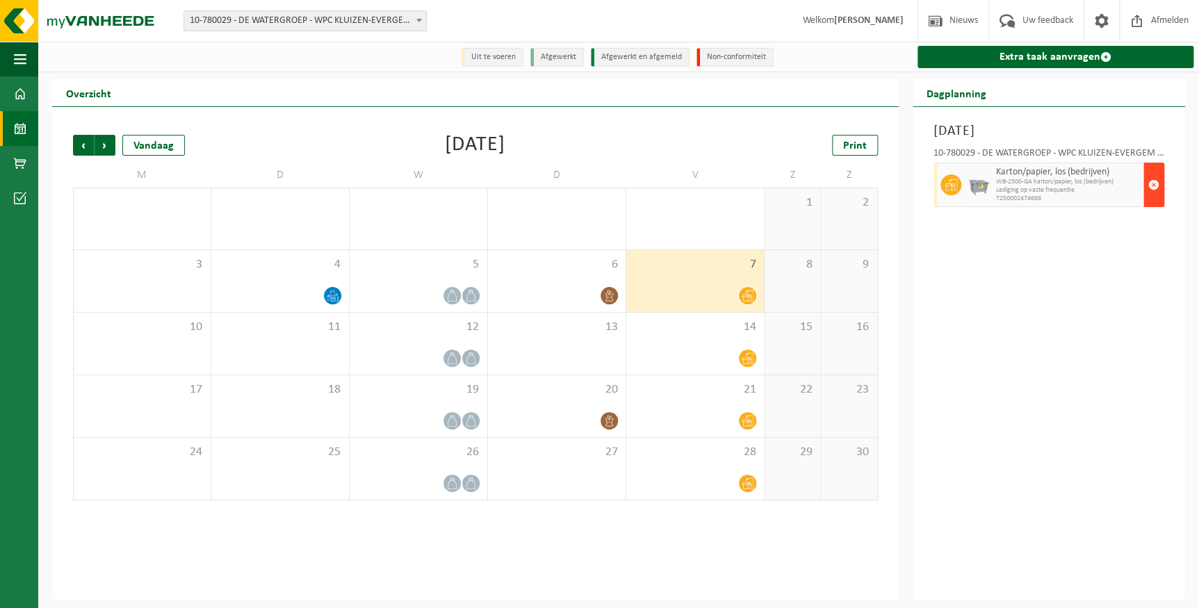
click at [1155, 182] on span "button" at bounding box center [1154, 185] width 11 height 28
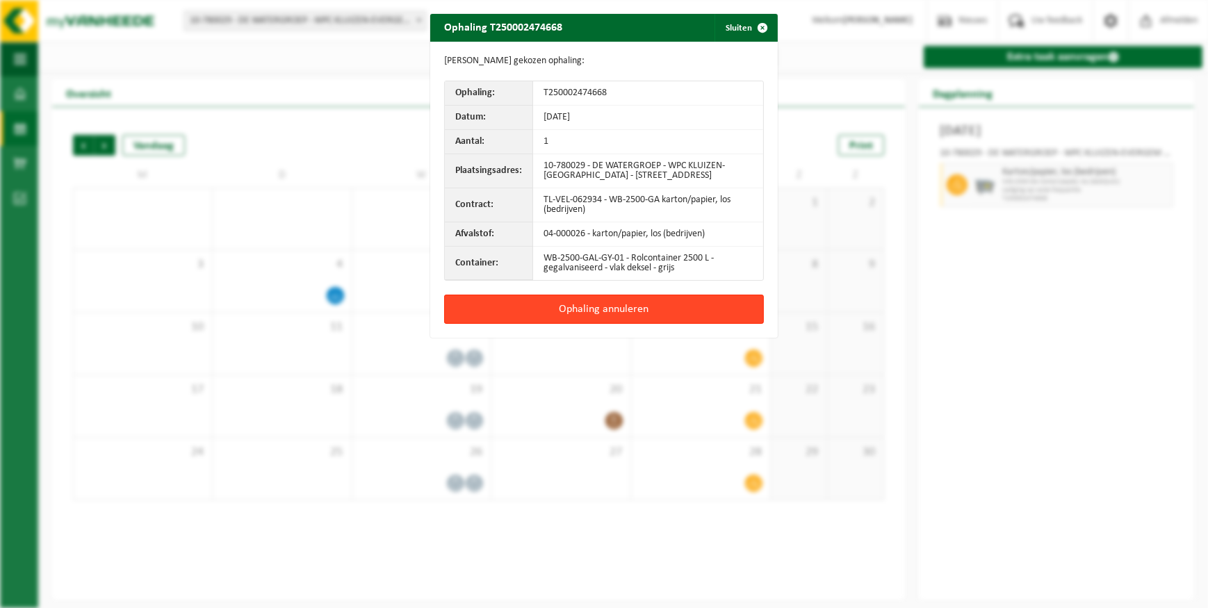
click at [625, 306] on button "Ophaling annuleren" at bounding box center [604, 309] width 320 height 29
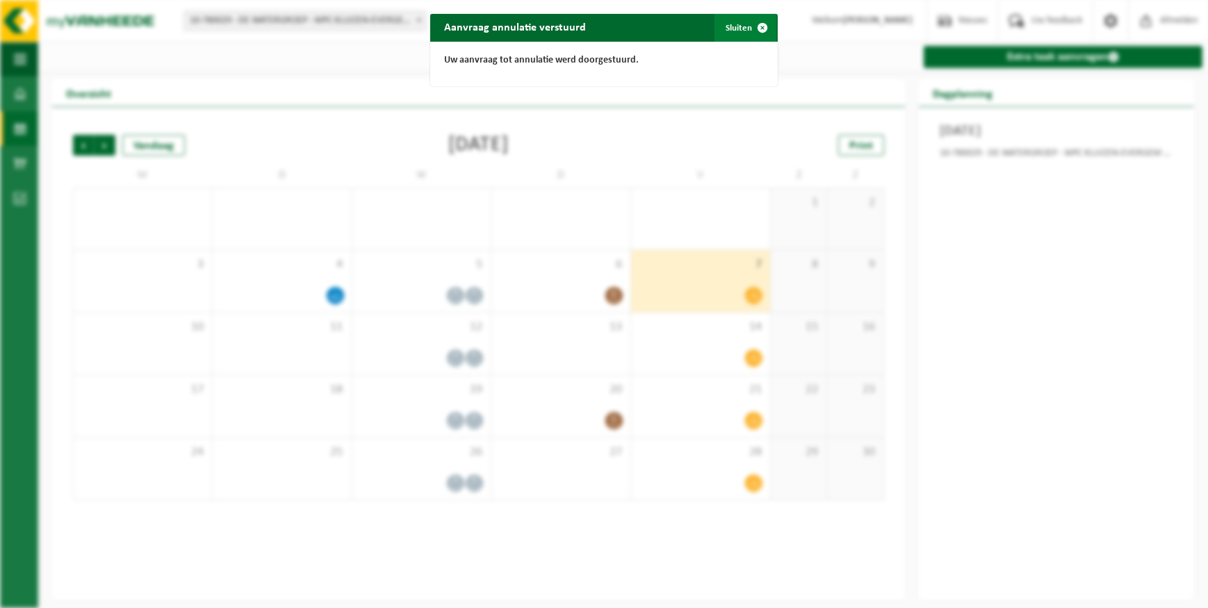
click at [749, 29] on span "button" at bounding box center [763, 28] width 28 height 28
